Goal: Check status: Check status

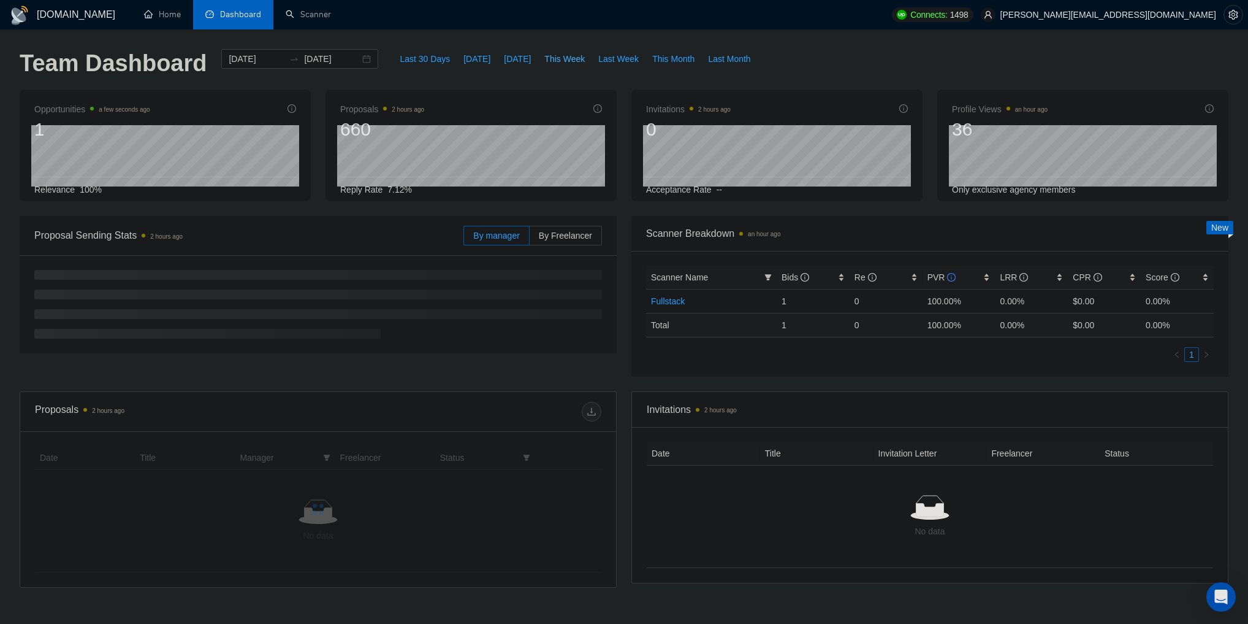
click at [565, 58] on span "This Week" at bounding box center [564, 58] width 40 height 13
type input "[DATE]"
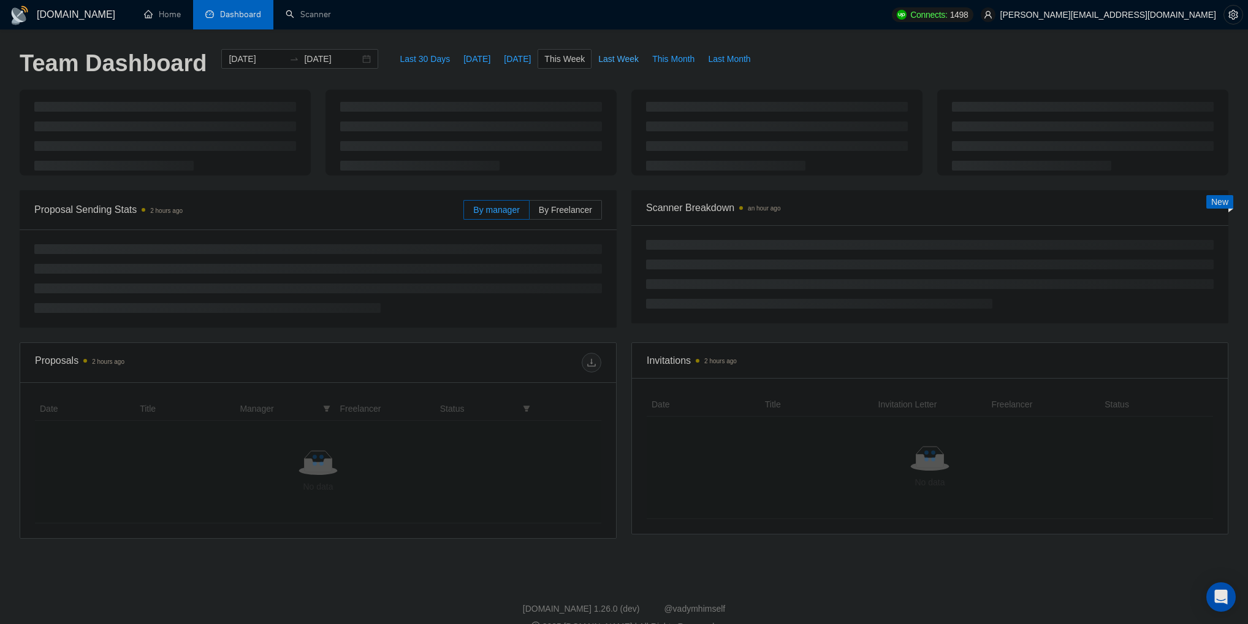
click at [609, 55] on span "Last Week" at bounding box center [618, 58] width 40 height 13
type input "[DATE]"
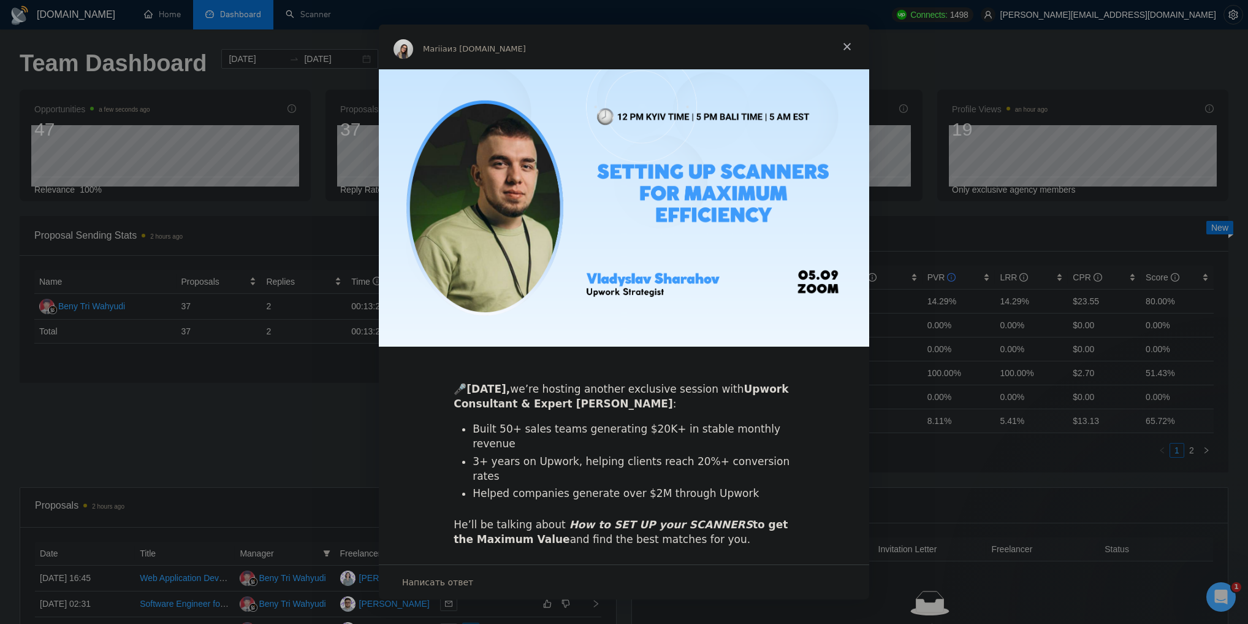
click at [845, 53] on span "Закрыть" at bounding box center [847, 47] width 44 height 44
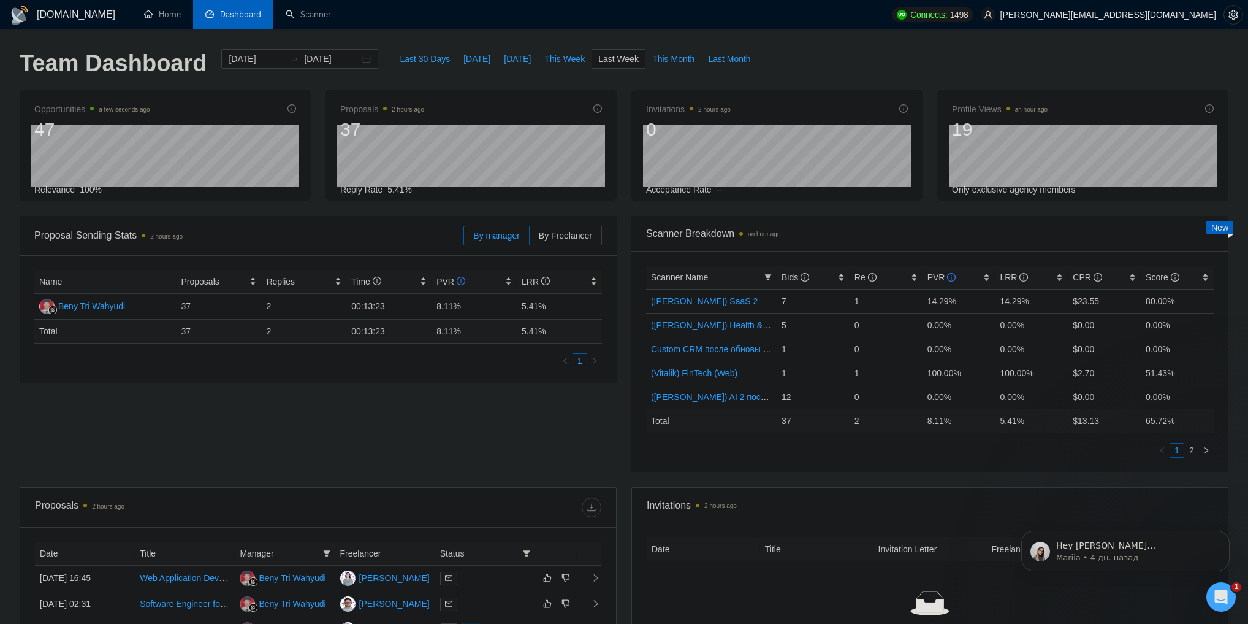
click at [546, 435] on div "Proposal Sending Stats 2 hours ago By manager By Freelancer Name Proposals Repl…" at bounding box center [624, 351] width 1224 height 271
drag, startPoint x: 795, startPoint y: 398, endPoint x: 780, endPoint y: 397, distance: 14.1
click at [780, 397] on td "12" at bounding box center [813, 396] width 73 height 24
click at [596, 420] on div "Proposal Sending Stats 3 hours ago By manager By Freelancer Name Proposals Repl…" at bounding box center [624, 351] width 1224 height 271
drag, startPoint x: 779, startPoint y: 395, endPoint x: 803, endPoint y: 397, distance: 24.0
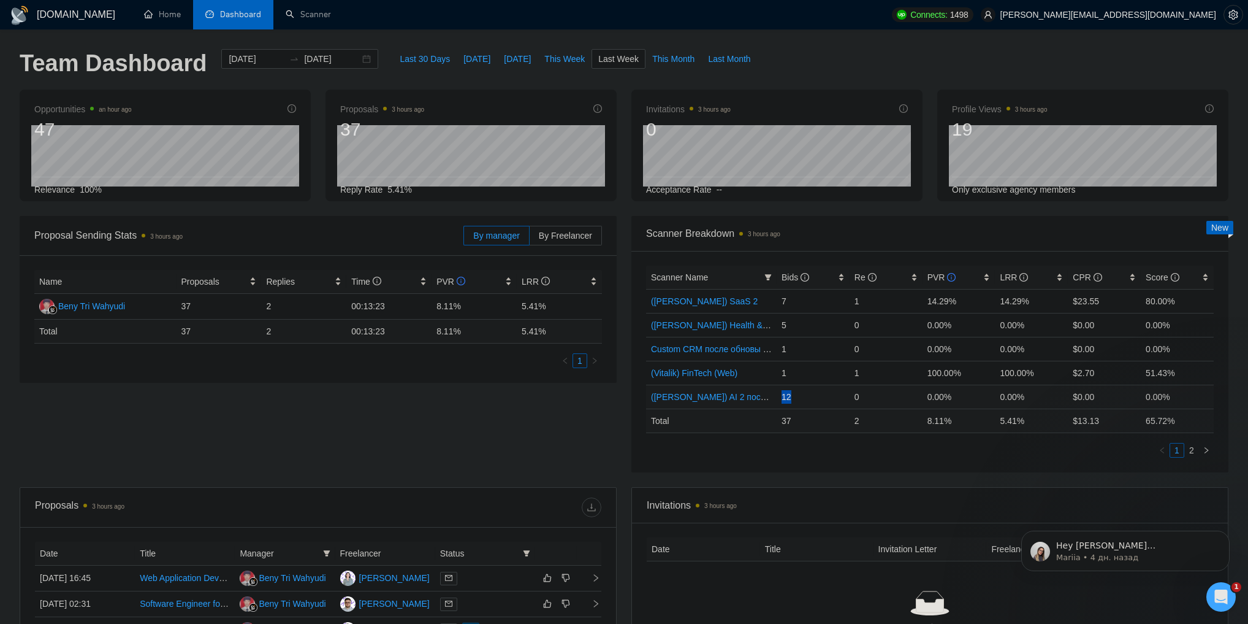
click at [803, 397] on td "12" at bounding box center [813, 396] width 73 height 24
click at [601, 414] on div "Proposal Sending Stats 3 hours ago By manager By Freelancer Name Proposals Repl…" at bounding box center [624, 351] width 1224 height 271
